Goal: Task Accomplishment & Management: Use online tool/utility

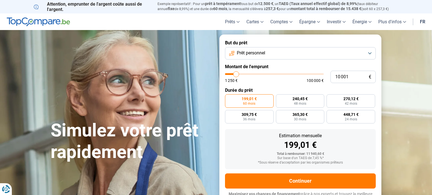
type input "18000"
click at [244, 73] on input "range" at bounding box center [274, 74] width 99 height 2
type input "18 000"
radio input "false"
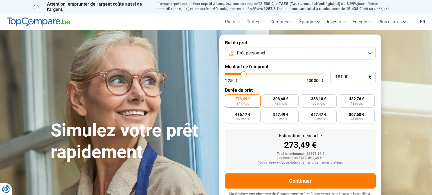
scroll to position [8, 0]
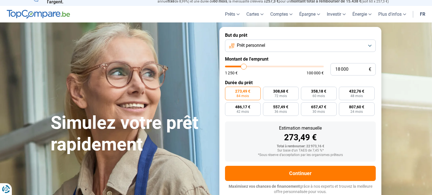
type input "26000"
click at [251, 66] on input "range" at bounding box center [274, 67] width 99 height 2
type input "26 000"
radio input "false"
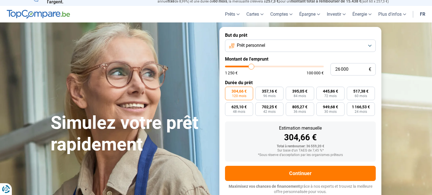
type input "5250"
click at [231, 67] on input "range" at bounding box center [274, 67] width 99 height 2
type input "5 250"
radio input "true"
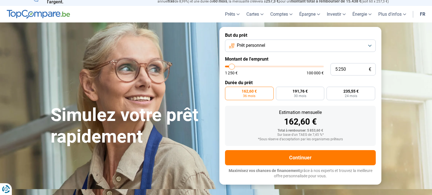
scroll to position [0, 0]
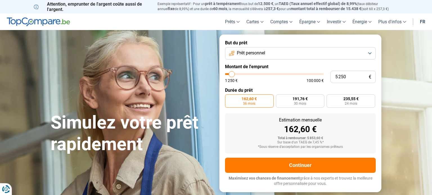
type input "1250"
click at [226, 74] on input "range" at bounding box center [274, 74] width 99 height 2
type input "1 250"
radio input "true"
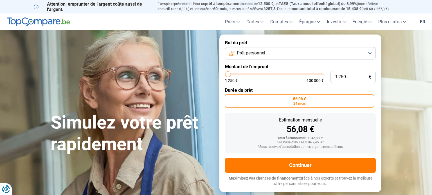
click at [223, 95] on form "But du prêt Prêt personnel Montant de l'emprunt 1 250 € 1 250 € 100 000 € Durée…" at bounding box center [300, 114] width 162 height 158
type input "7250"
click at [233, 75] on input "range" at bounding box center [274, 74] width 99 height 2
type input "7 250"
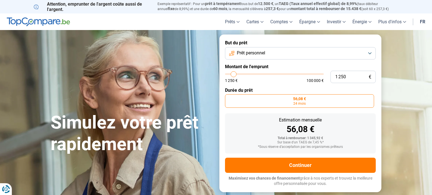
radio input "false"
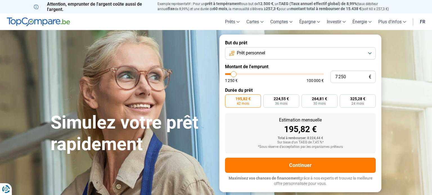
type input "1250"
click at [228, 74] on input "range" at bounding box center [274, 74] width 99 height 2
type input "1 250"
radio input "true"
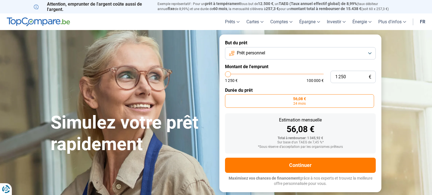
type input "5500"
click at [232, 75] on input "range" at bounding box center [274, 74] width 99 height 2
type input "5 500"
radio input "false"
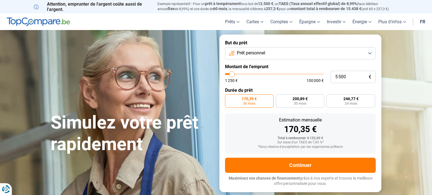
type input "1250"
click at [226, 74] on input "range" at bounding box center [274, 74] width 99 height 2
type input "1 250"
radio input "true"
